Goal: Check status: Check status

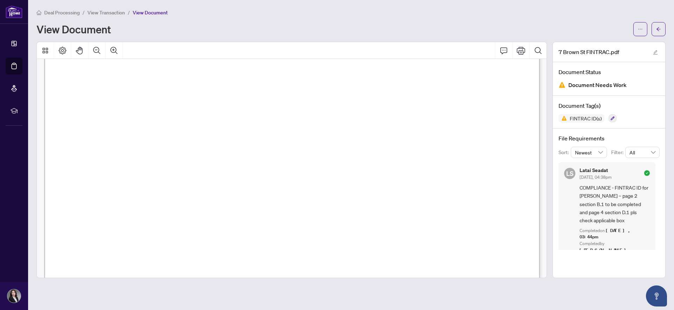
scroll to position [375, 0]
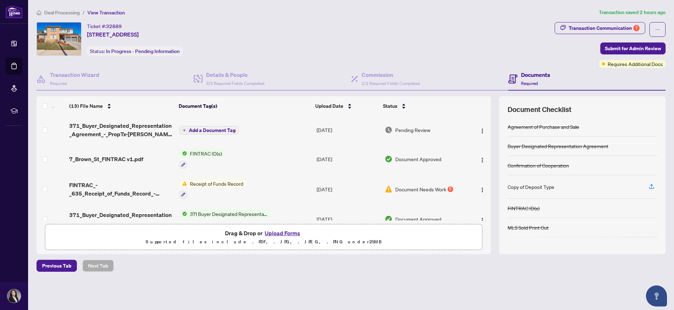
click at [412, 156] on span "Document Approved" at bounding box center [418, 159] width 46 height 8
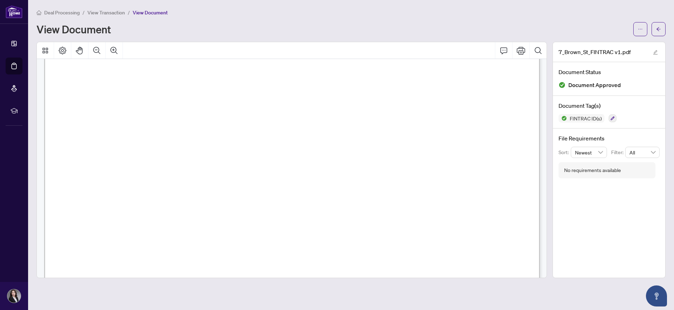
scroll to position [260, 0]
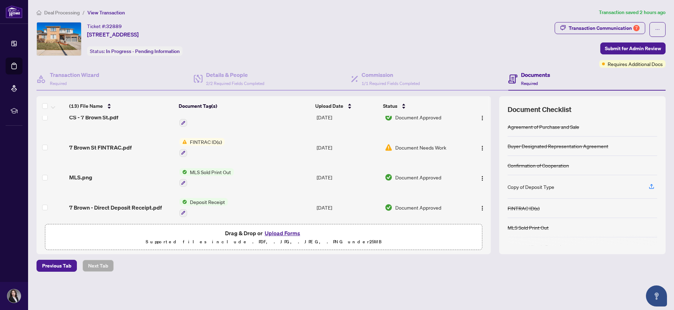
scroll to position [159, 0]
click at [412, 147] on span "Document Needs Work" at bounding box center [420, 148] width 51 height 8
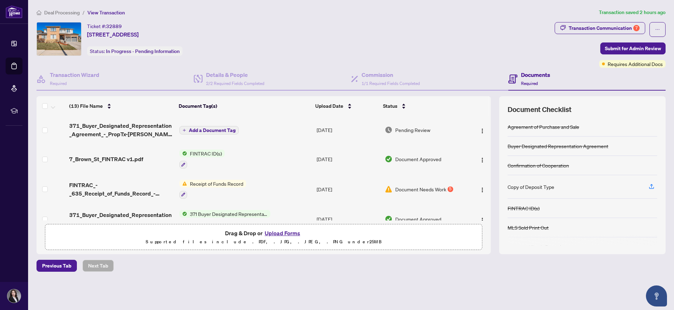
click at [286, 232] on button "Upload Forms" at bounding box center [282, 232] width 40 height 9
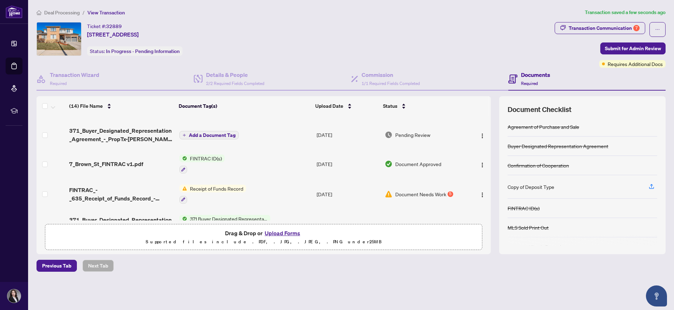
scroll to position [19, 0]
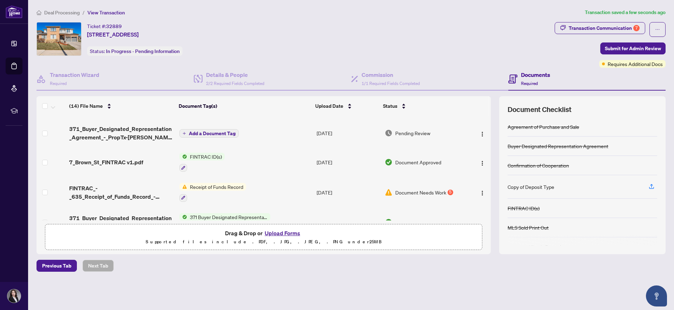
click at [397, 192] on span "Document Needs Work" at bounding box center [420, 192] width 51 height 8
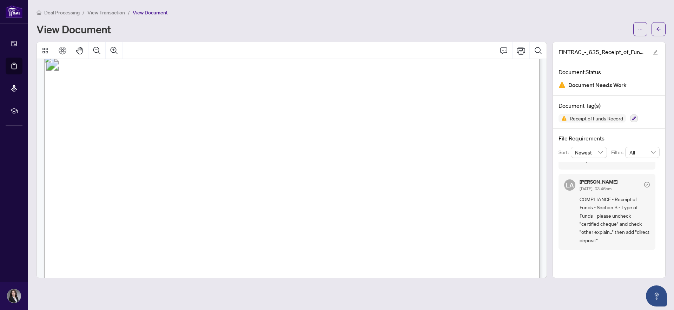
scroll to position [11, 0]
